Goal: Task Accomplishment & Management: Manage account settings

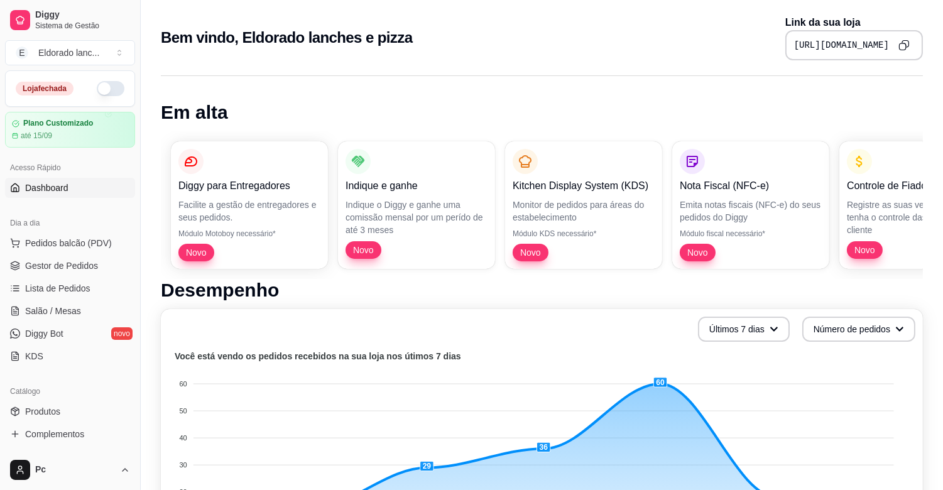
click at [112, 95] on div "Loja fechada" at bounding box center [70, 88] width 109 height 15
click at [105, 89] on button "button" at bounding box center [111, 88] width 28 height 15
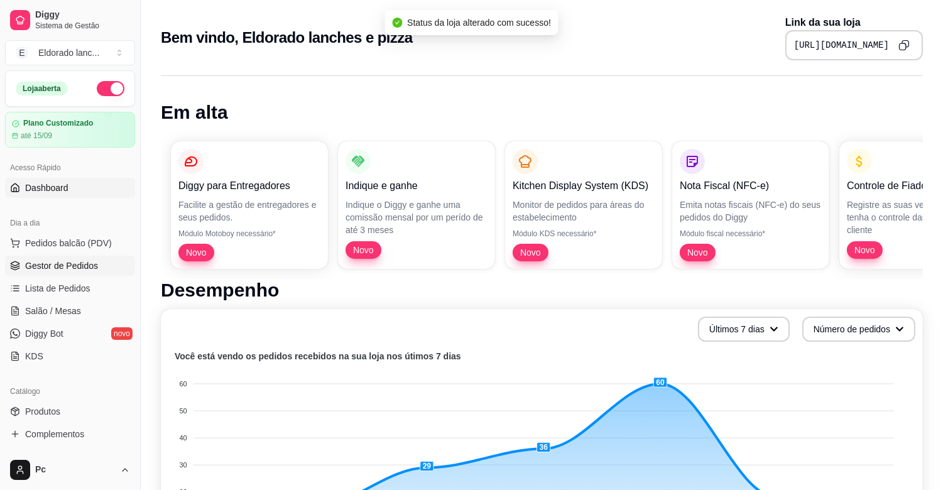
click at [65, 266] on span "Gestor de Pedidos" at bounding box center [61, 265] width 73 height 13
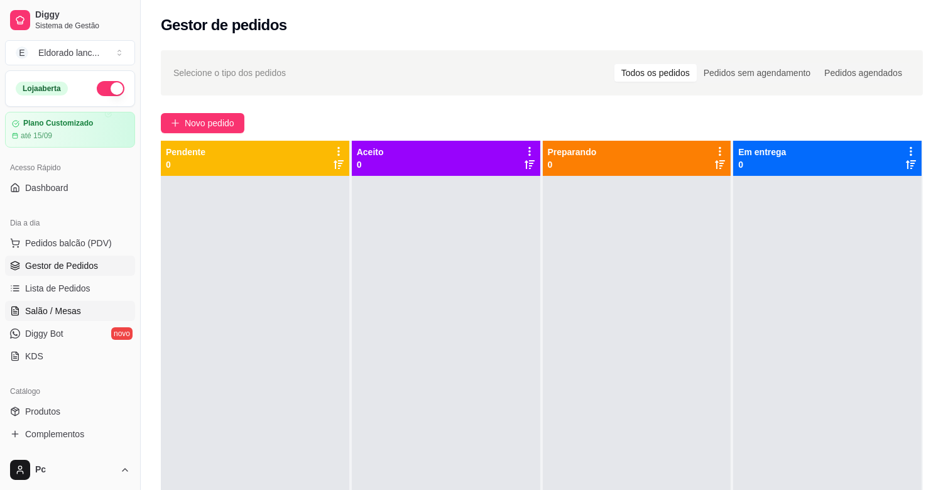
click at [52, 309] on span "Salão / Mesas" at bounding box center [53, 311] width 56 height 13
click at [67, 312] on span "Salão / Mesas" at bounding box center [53, 311] width 56 height 13
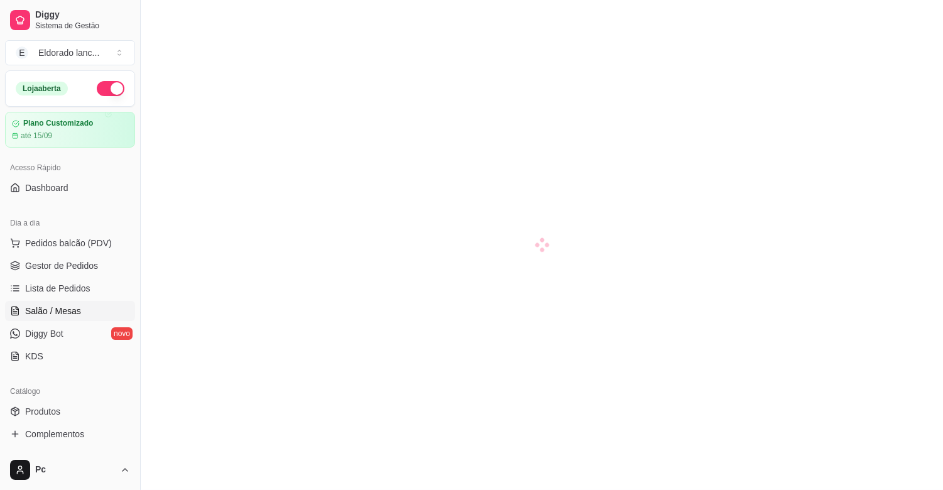
click at [67, 312] on span "Salão / Mesas" at bounding box center [53, 311] width 56 height 13
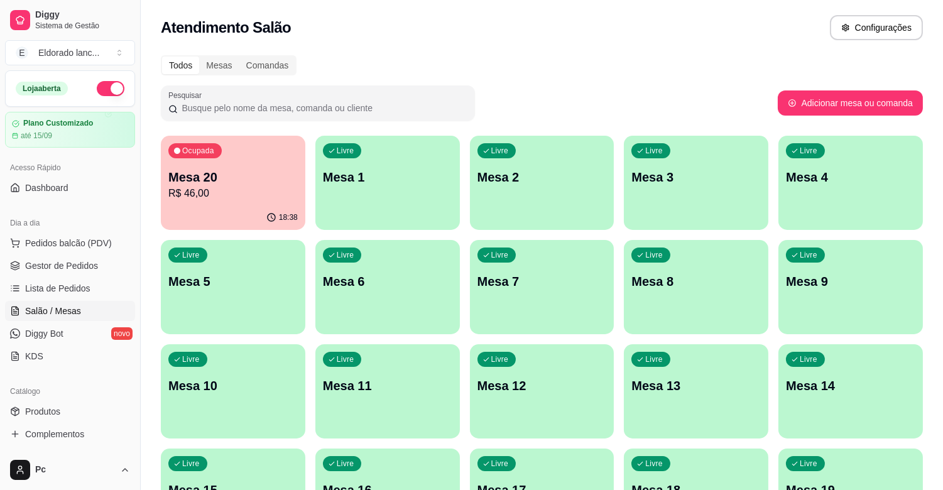
click at [261, 195] on p "R$ 46,00" at bounding box center [232, 193] width 129 height 15
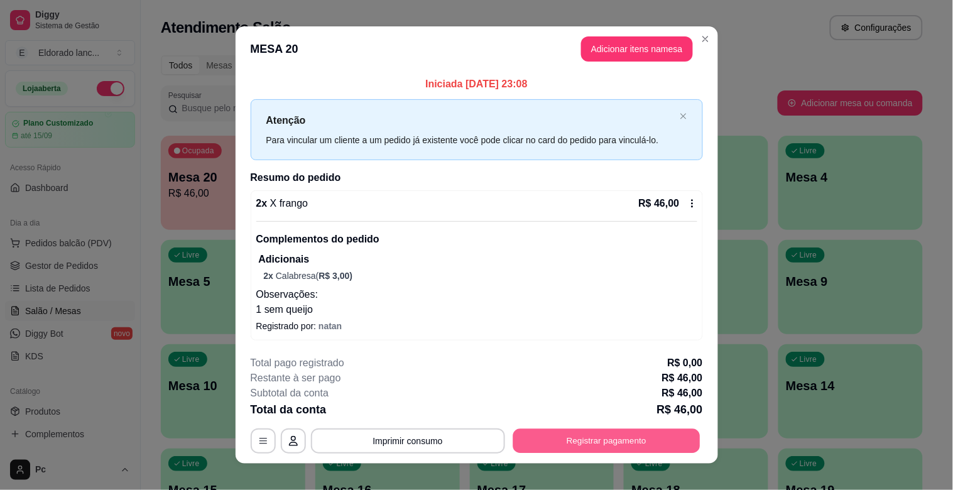
click at [534, 435] on button "Registrar pagamento" at bounding box center [606, 441] width 187 height 24
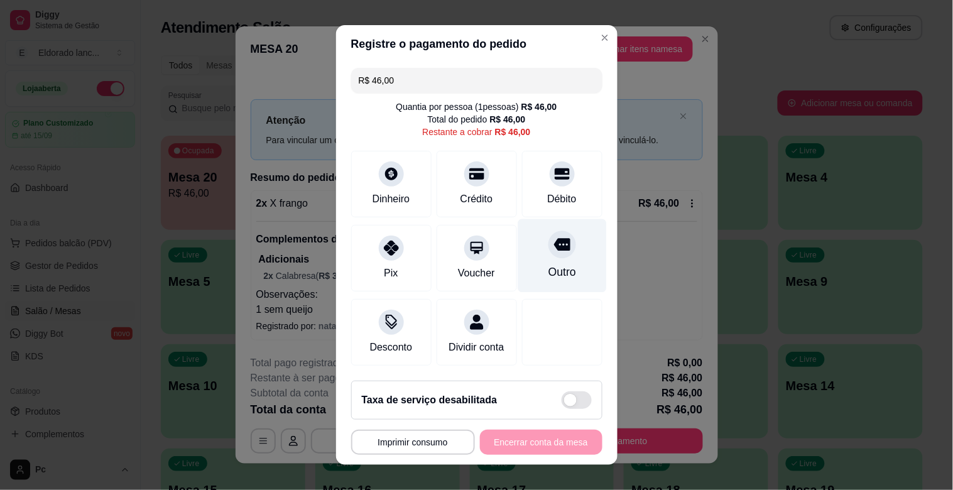
click at [548, 270] on div "Outro" at bounding box center [562, 272] width 28 height 16
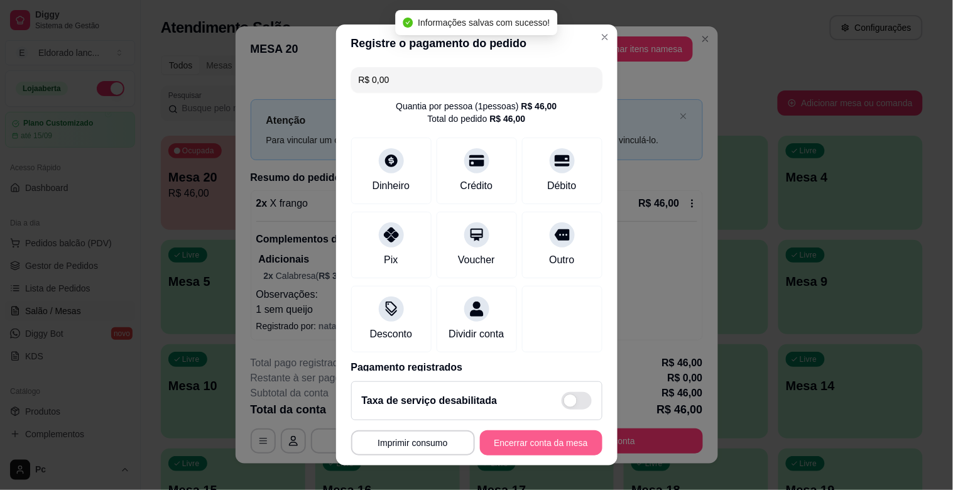
type input "R$ 0,00"
click at [518, 440] on button "Encerrar conta da mesa" at bounding box center [541, 443] width 119 height 24
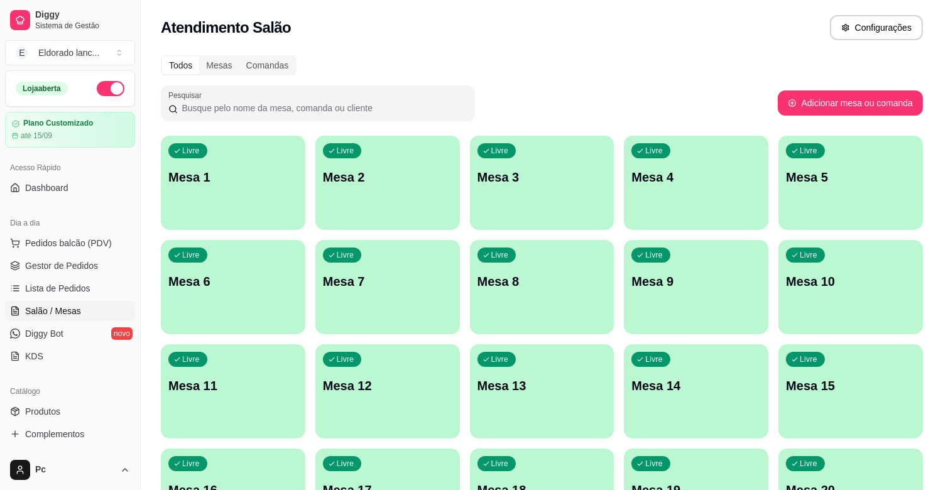
click at [280, 181] on p "Mesa 1" at bounding box center [232, 177] width 129 height 18
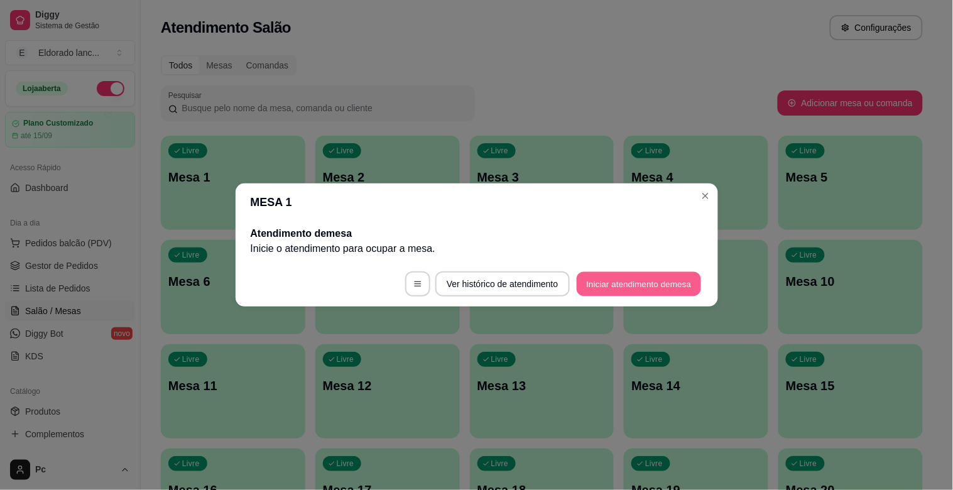
click at [626, 275] on button "Iniciar atendimento de mesa" at bounding box center [639, 284] width 124 height 24
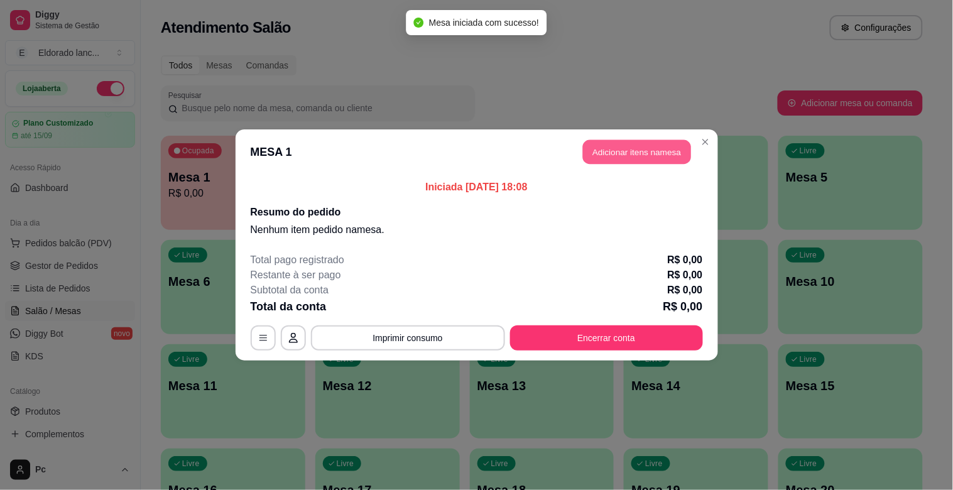
click at [628, 160] on button "Adicionar itens na mesa" at bounding box center [637, 152] width 108 height 24
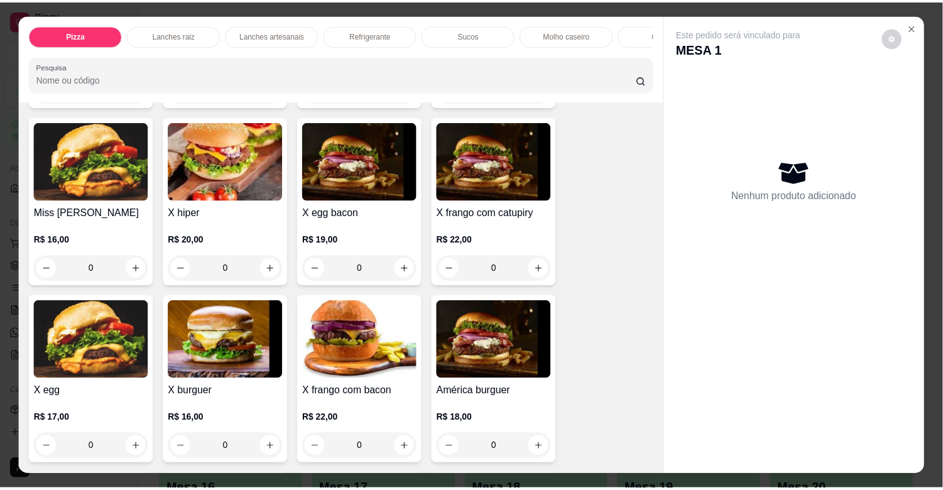
scroll to position [433, 0]
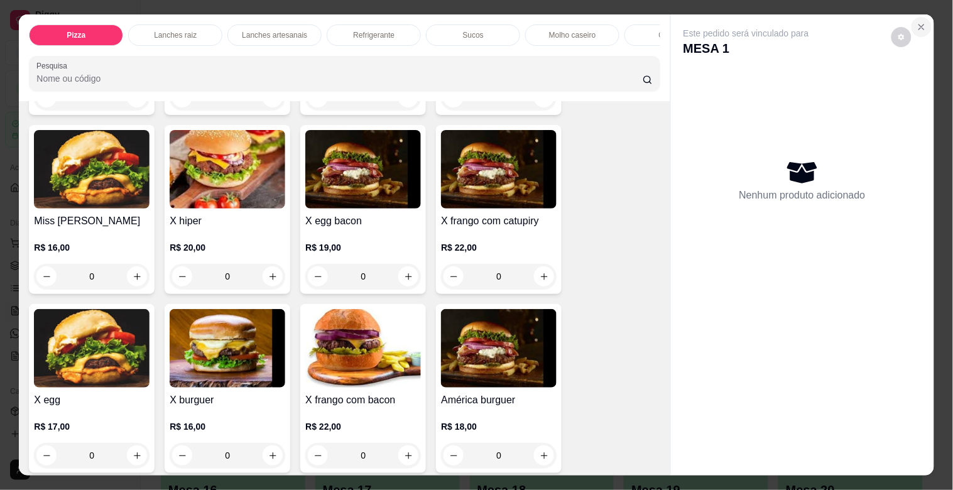
click at [911, 17] on button "Close" at bounding box center [921, 27] width 20 height 20
